Goal: Task Accomplishment & Management: Use online tool/utility

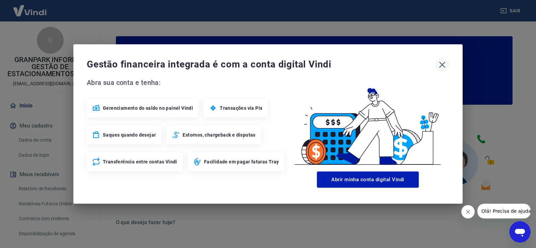
click at [440, 67] on icon "button" at bounding box center [442, 64] width 11 height 11
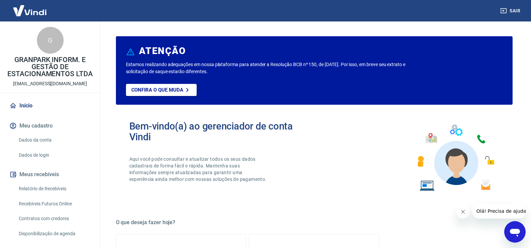
click at [53, 187] on link "Relatório de Recebíveis" at bounding box center [54, 189] width 76 height 14
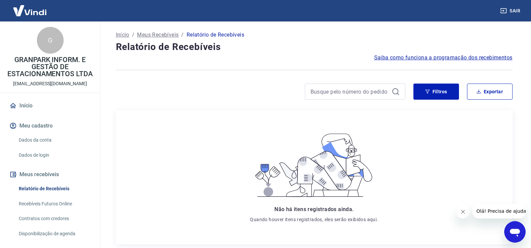
click at [54, 187] on link "Relatório de Recebíveis" at bounding box center [54, 189] width 76 height 14
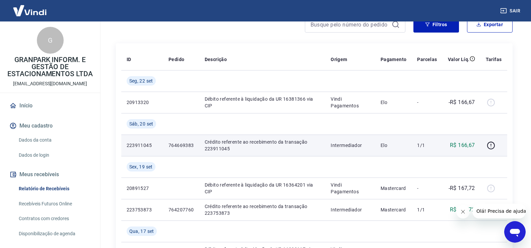
scroll to position [34, 0]
